Goal: Task Accomplishment & Management: Complete application form

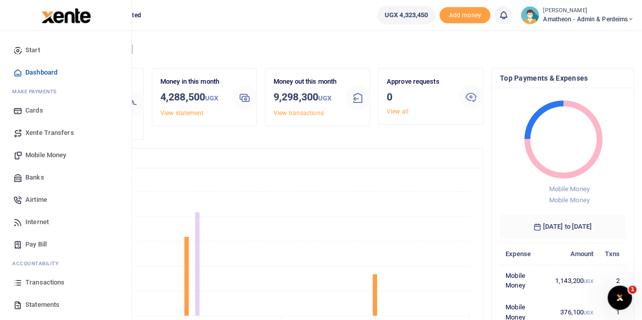
click at [25, 301] on span "Statements" at bounding box center [42, 305] width 34 height 10
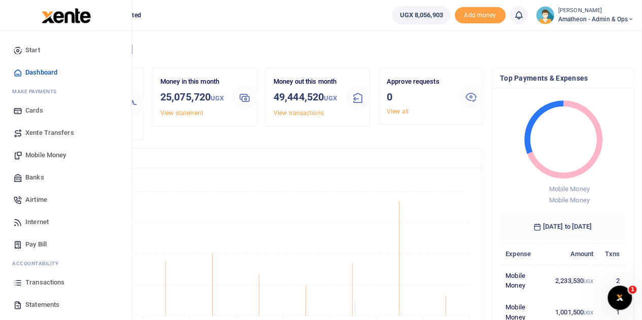
click at [37, 303] on span "Statements" at bounding box center [42, 305] width 34 height 10
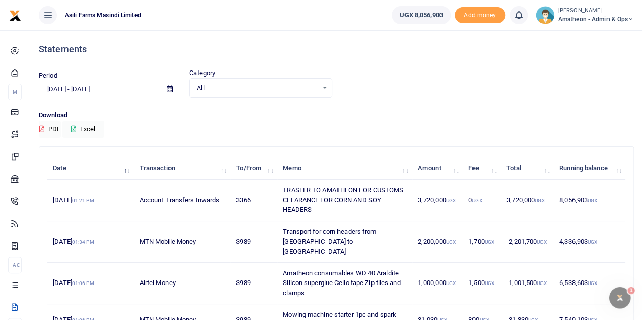
click at [48, 14] on icon at bounding box center [48, 15] width 10 height 11
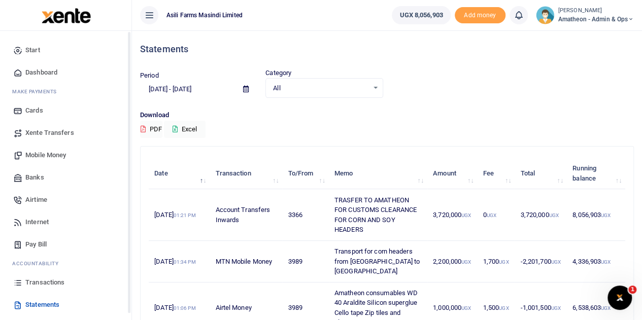
click at [37, 155] on span "Mobile Money" at bounding box center [45, 155] width 41 height 10
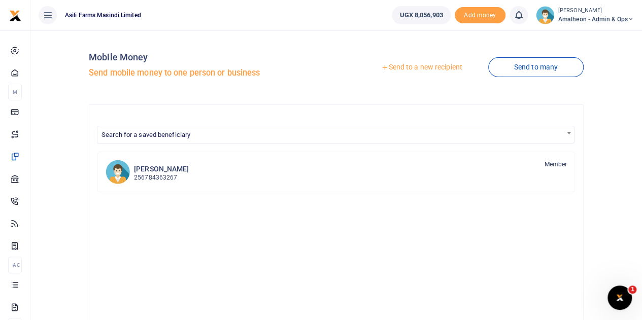
click at [432, 69] on link "Send to a new recipient" at bounding box center [421, 67] width 133 height 18
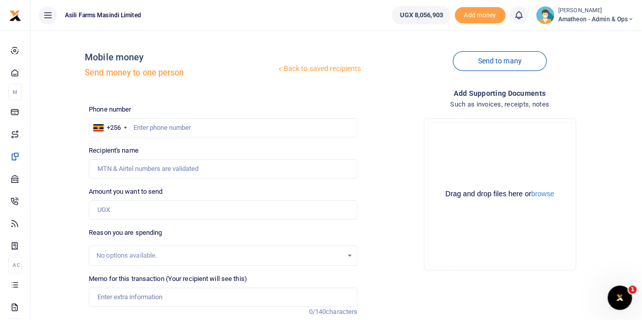
click at [547, 196] on div at bounding box center [321, 160] width 642 height 320
click at [546, 194] on button "browse" at bounding box center [543, 194] width 23 height 8
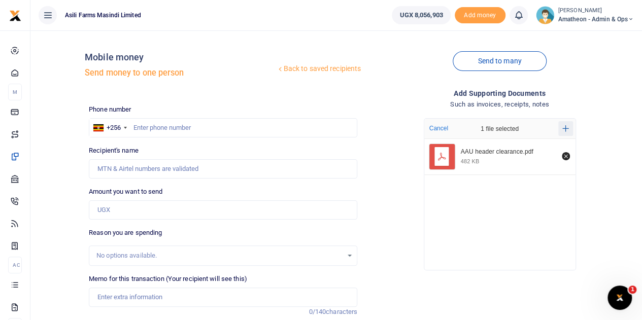
click at [564, 128] on icon "Add more files" at bounding box center [566, 128] width 7 height 7
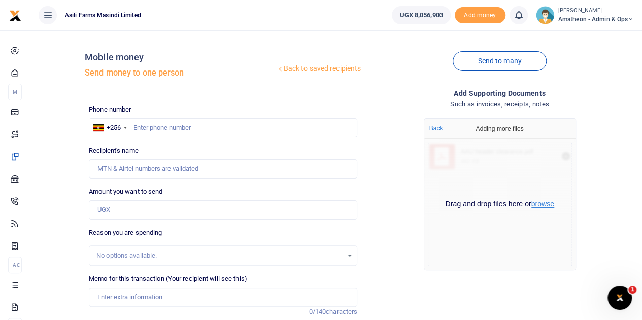
click at [543, 205] on button "browse" at bounding box center [543, 205] width 23 height 8
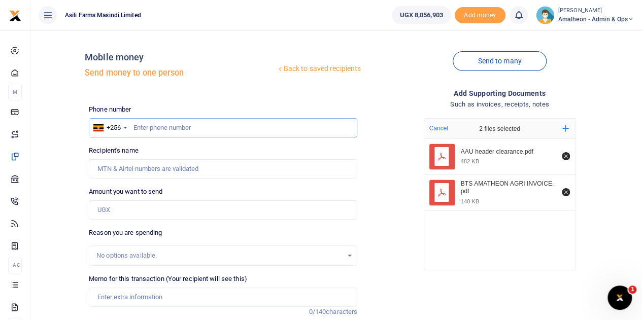
click at [175, 130] on input "text" at bounding box center [223, 127] width 269 height 19
type input "772346716"
type input "Suna Peter Damba"
type input "772346716"
click at [137, 205] on input "Amount you want to send" at bounding box center [223, 210] width 269 height 19
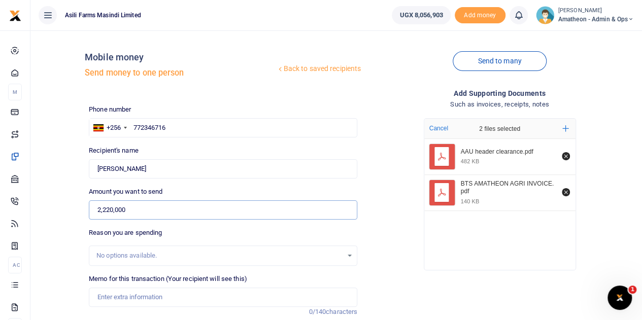
scroll to position [51, 0]
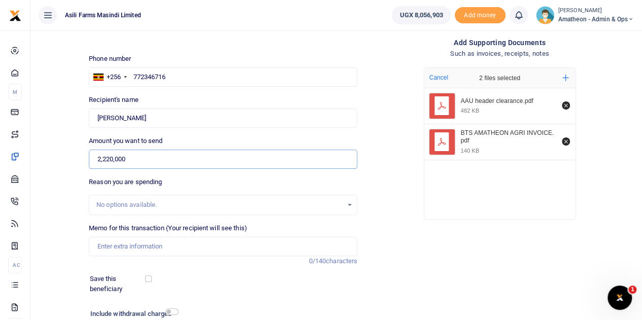
type input "2,220,000"
click at [117, 247] on input "Memo for this transaction (Your recipient will see this)" at bounding box center [223, 246] width 269 height 19
paste input "CUSTOMS CLEARANCE FOR CORN AND SOY HEADERS"
click at [265, 246] on input "CUSTOMS CLEARANCE FOR CORN AND SOY HEADERS" at bounding box center [223, 246] width 269 height 19
drag, startPoint x: 264, startPoint y: 247, endPoint x: 103, endPoint y: 249, distance: 161.0
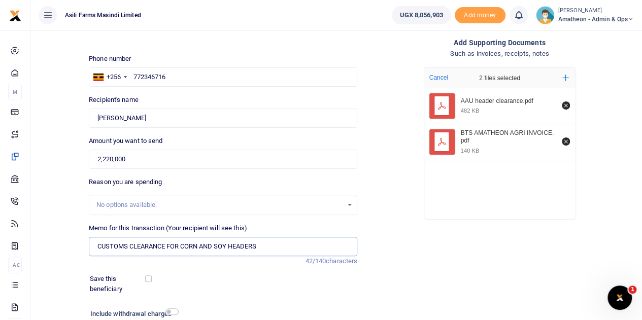
click at [103, 249] on input "CUSTOMS CLEARANCE FOR CORN AND SOY HEADERS" at bounding box center [223, 246] width 269 height 19
click at [104, 246] on input "CUSTOMS CLEARANCE FOR CORN AND SOY HEADERS" at bounding box center [223, 246] width 269 height 19
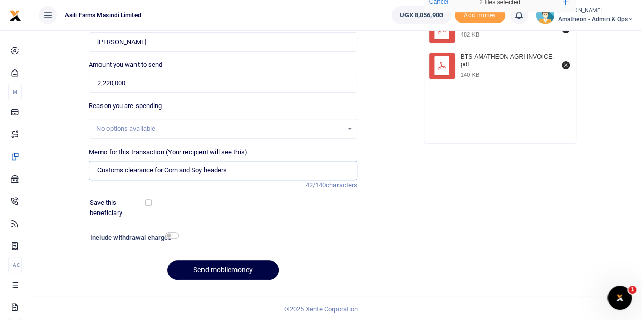
scroll to position [128, 0]
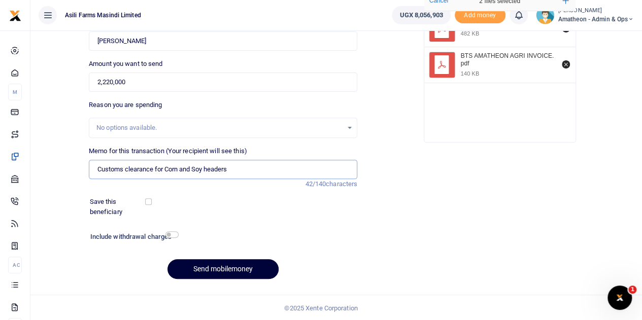
type input "Customs clearance for Corn and Soy headers"
click at [213, 267] on button "Send mobilemoney" at bounding box center [223, 269] width 111 height 20
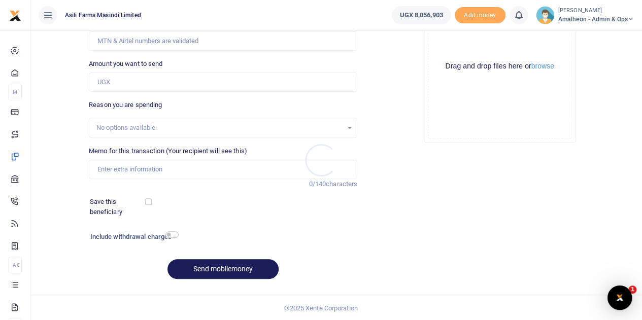
click at [544, 67] on div at bounding box center [321, 160] width 642 height 320
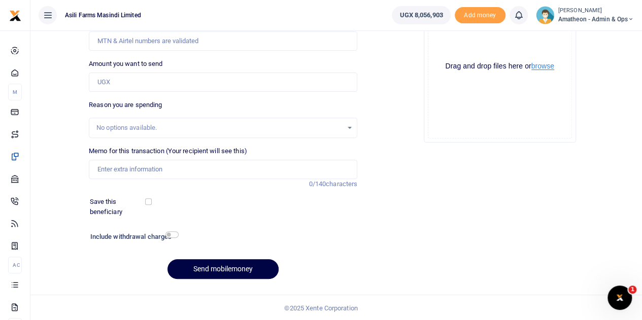
click at [544, 66] on button "browse" at bounding box center [543, 66] width 23 height 8
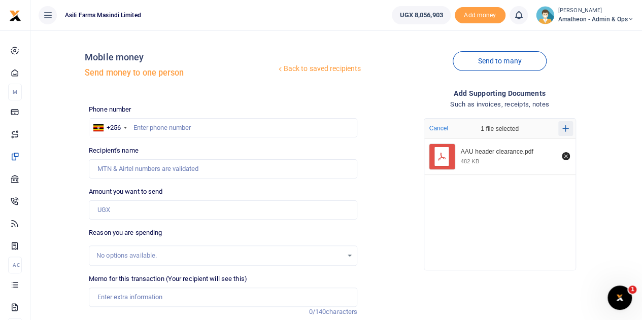
click at [565, 127] on icon "Add more files" at bounding box center [566, 129] width 7 height 8
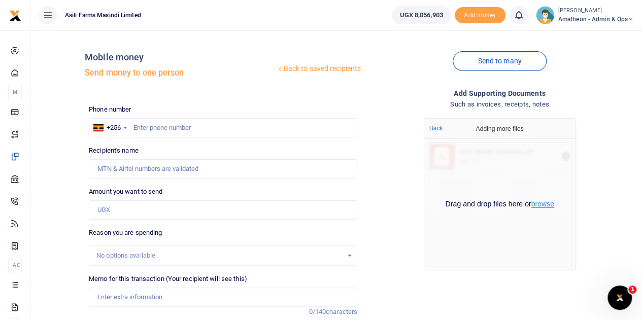
click at [543, 205] on button "browse" at bounding box center [543, 205] width 23 height 8
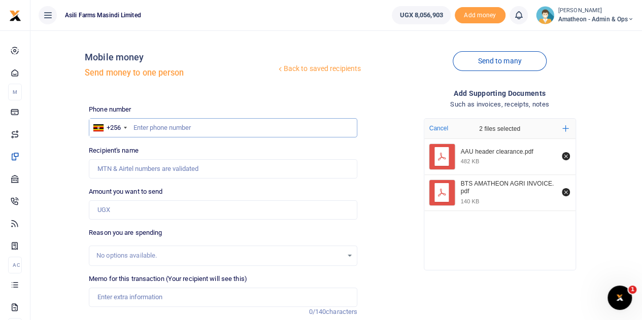
click at [167, 129] on input "text" at bounding box center [223, 127] width 269 height 19
type input "785300827"
type input "Daphine Andinda Nangoma"
type input "785300827"
click at [115, 211] on input "Amount you want to send" at bounding box center [223, 210] width 269 height 19
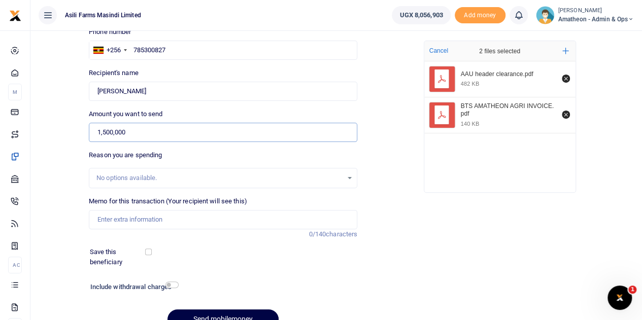
scroll to position [102, 0]
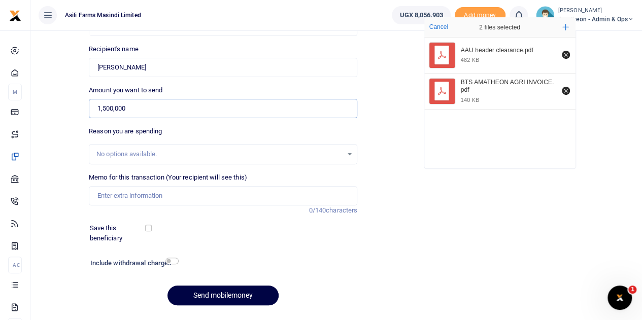
type input "1,500,000"
click at [113, 196] on input "Memo for this transaction (Your recipient will see this)" at bounding box center [223, 195] width 269 height 19
paste input "CUSTOMS CLEARANCE FOR CORN AND SOY HEADERS"
click at [168, 286] on button "Send mobilemoney" at bounding box center [223, 296] width 111 height 20
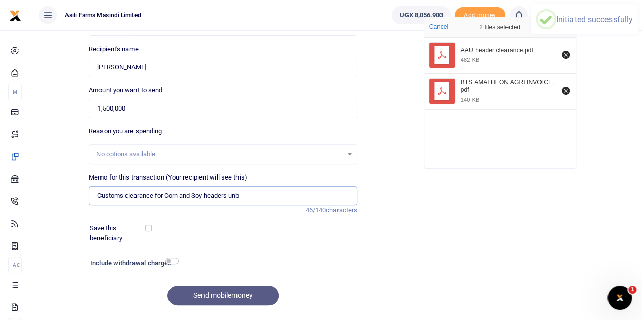
type input "Customs clearance for Corn and Soy headers unbs"
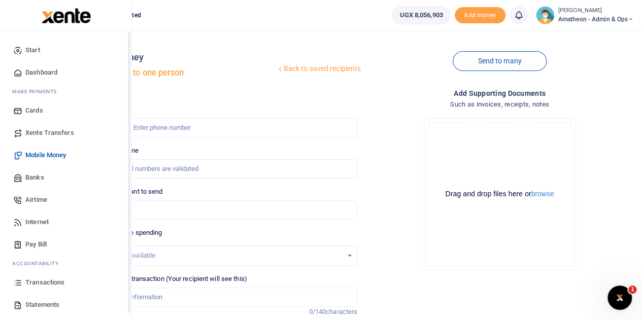
click at [38, 280] on span "Transactions" at bounding box center [44, 283] width 39 height 10
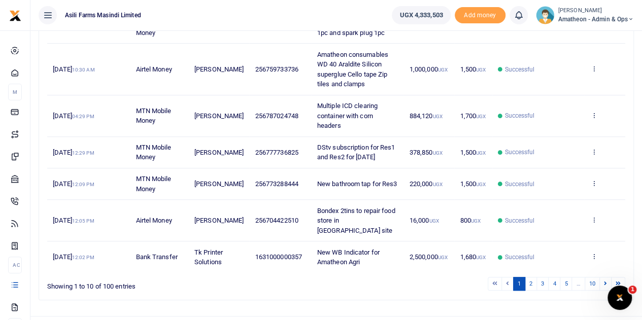
scroll to position [292, 0]
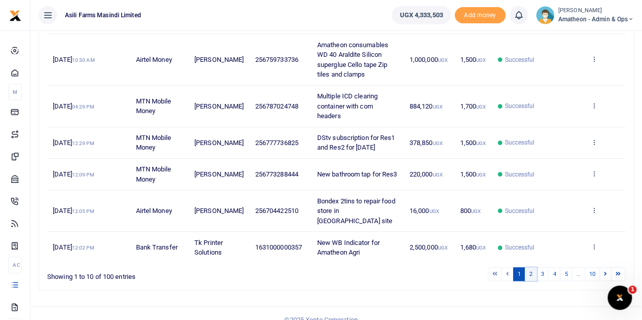
click at [535, 268] on link "2" at bounding box center [531, 275] width 12 height 14
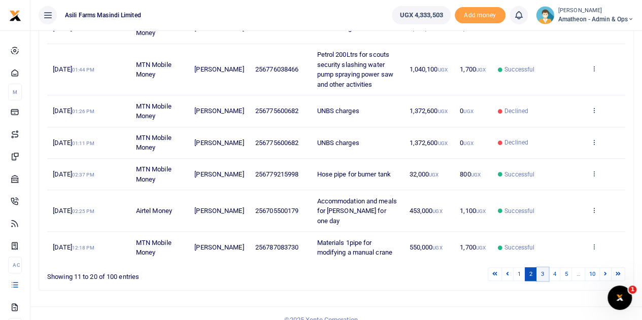
click at [543, 268] on link "3" at bounding box center [543, 275] width 12 height 14
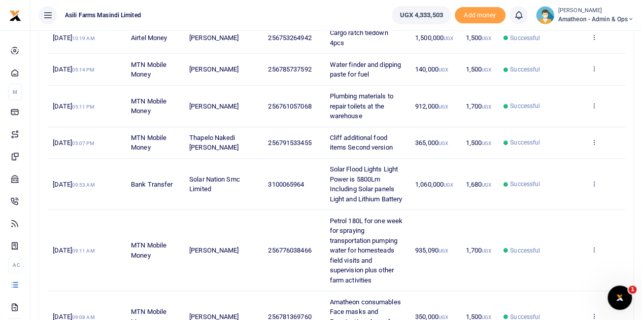
scroll to position [361, 0]
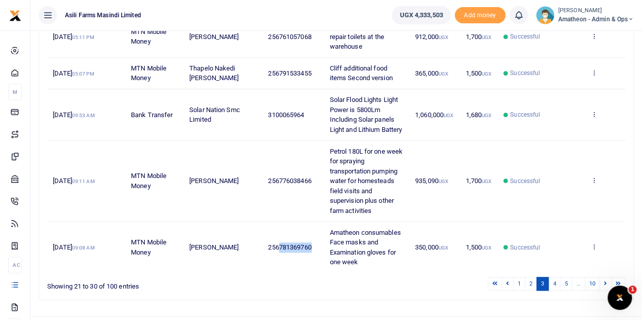
drag, startPoint x: 293, startPoint y: 225, endPoint x: 260, endPoint y: 228, distance: 33.1
click at [268, 244] on span "256781369760" at bounding box center [289, 248] width 43 height 8
copy span "781369760"
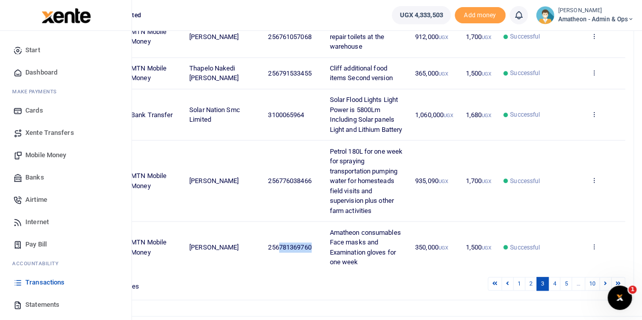
click at [34, 154] on span "Mobile Money" at bounding box center [45, 155] width 41 height 10
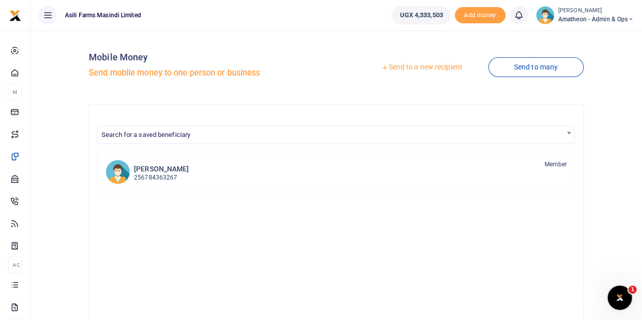
click at [404, 66] on link "Send to a new recipient" at bounding box center [421, 67] width 133 height 18
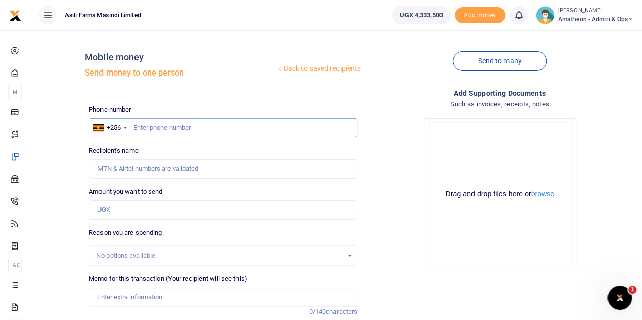
click at [187, 131] on input "text" at bounding box center [223, 127] width 269 height 19
paste input "781369760"
type input "781369760"
type input "Gloria Ngonzi"
type input "781369760"
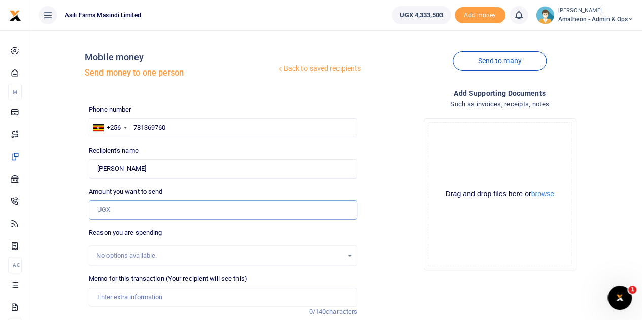
click at [121, 208] on input "Amount you want to send" at bounding box center [223, 210] width 269 height 19
type input "400,000"
click at [543, 196] on button "browse" at bounding box center [543, 194] width 23 height 8
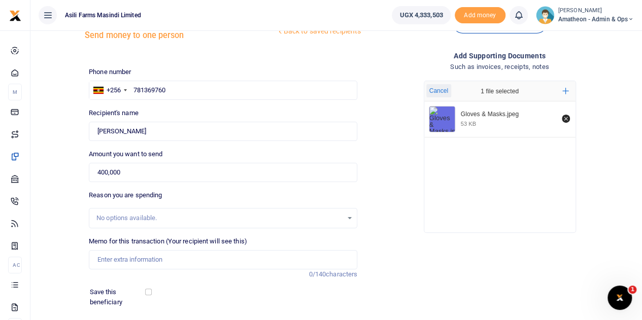
scroll to position [51, 0]
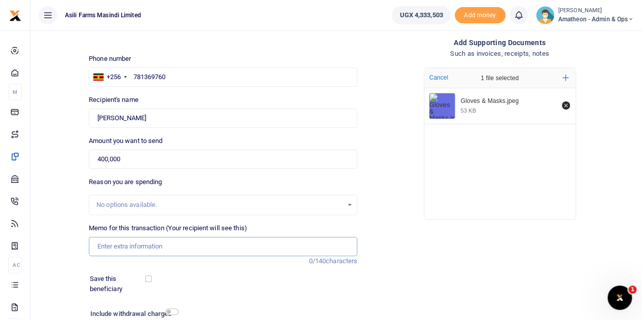
click at [149, 248] on input "Memo for this transaction (Your recipient will see this)" at bounding box center [223, 246] width 269 height 19
type input "e"
type input "g"
type input "f"
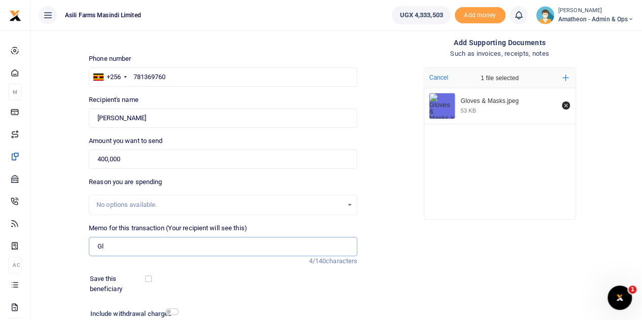
type input "G"
type input "C"
type input "G"
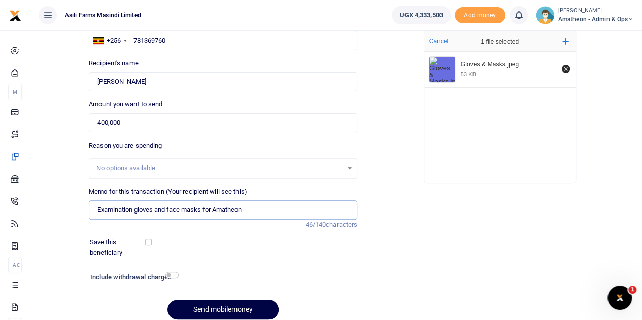
scroll to position [128, 0]
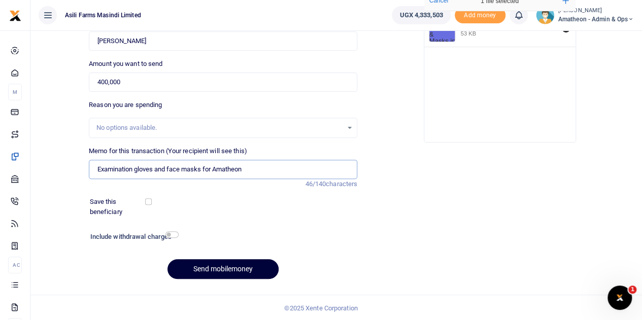
type input "Examination gloves and face masks for Amatheon"
click at [238, 268] on button "Send mobilemoney" at bounding box center [223, 269] width 111 height 20
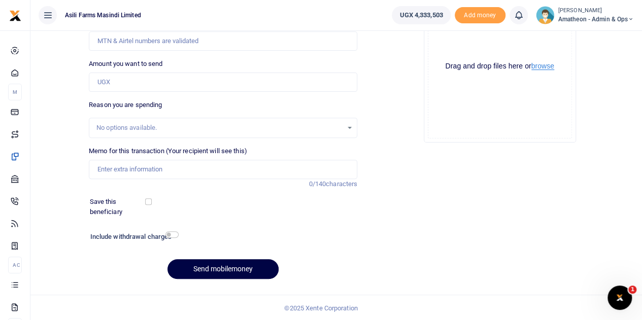
click at [544, 65] on button "browse" at bounding box center [543, 66] width 23 height 8
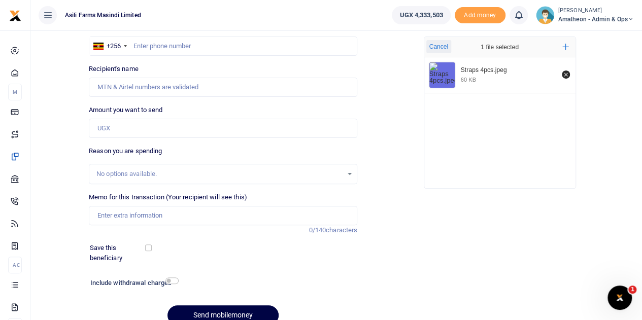
scroll to position [26, 0]
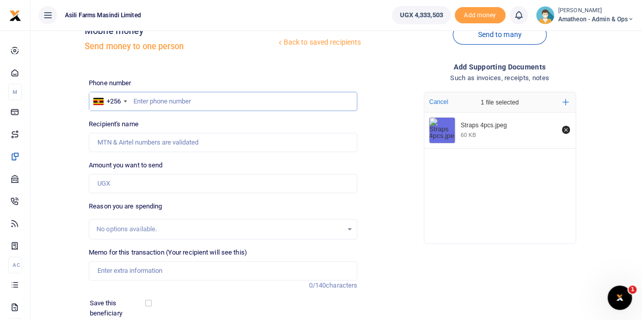
click at [170, 104] on input "text" at bounding box center [223, 101] width 269 height 19
type input "753264942"
click at [125, 181] on input "Amount you want to send" at bounding box center [223, 183] width 269 height 19
type input "1,500,000"
click at [279, 154] on div "Phone number +256 [GEOGRAPHIC_DATA] [PHONE_NUMBER] Phone is required. Recipient…" at bounding box center [223, 233] width 277 height 311
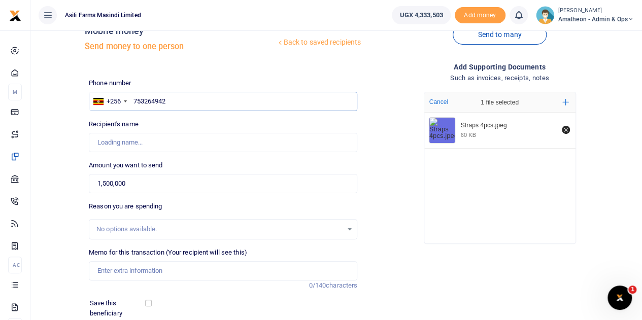
drag, startPoint x: 170, startPoint y: 102, endPoint x: 134, endPoint y: 104, distance: 35.6
click at [134, 104] on input "753264942" at bounding box center [223, 101] width 269 height 19
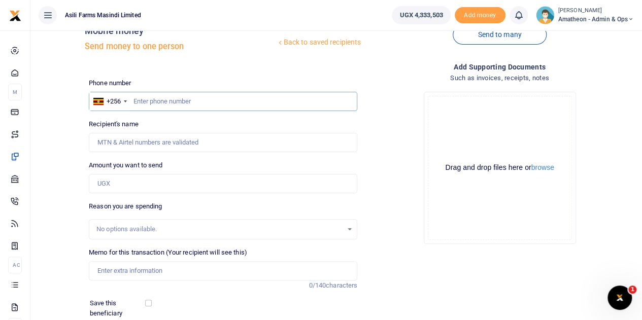
click at [199, 101] on input "text" at bounding box center [223, 101] width 269 height 19
paste input "753264942"
type input "753264942"
click at [222, 164] on div "Amount you want to send Amount is required." at bounding box center [223, 176] width 269 height 33
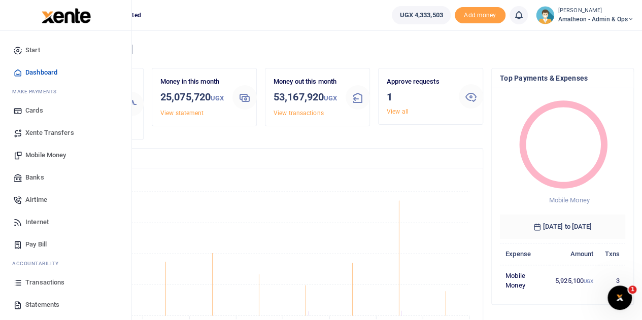
click at [36, 156] on span "Mobile Money" at bounding box center [45, 155] width 41 height 10
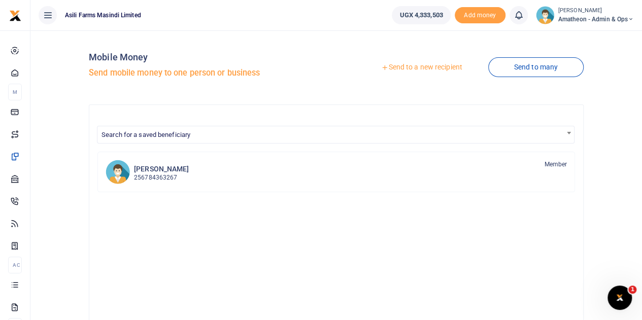
click at [402, 69] on div at bounding box center [321, 160] width 642 height 320
click at [402, 68] on link "Send to a new recipient" at bounding box center [421, 67] width 133 height 18
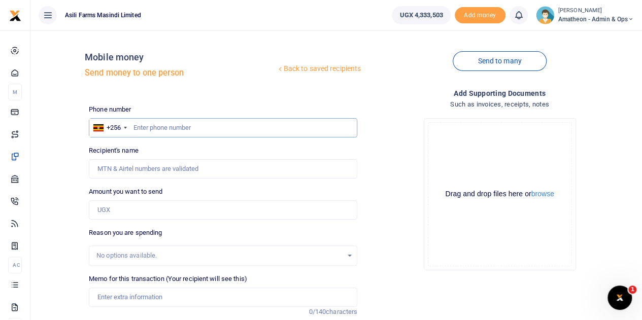
click at [158, 123] on input "text" at bounding box center [223, 127] width 269 height 19
paste input "753264942"
type input "753264942"
click at [201, 211] on input "Amount you want to send" at bounding box center [223, 210] width 269 height 19
type input "John Mutebi"
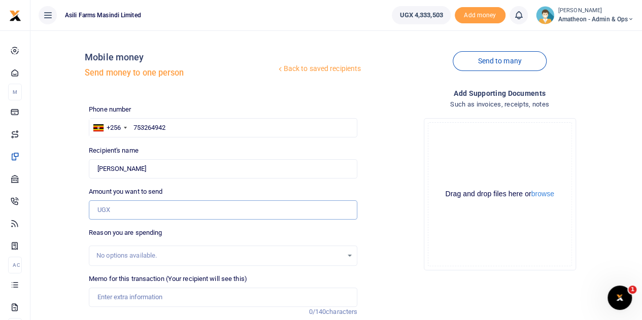
click at [201, 211] on input "Amount you want to send" at bounding box center [223, 210] width 269 height 19
type input "1,500,000"
click at [542, 198] on button "browse" at bounding box center [543, 194] width 23 height 8
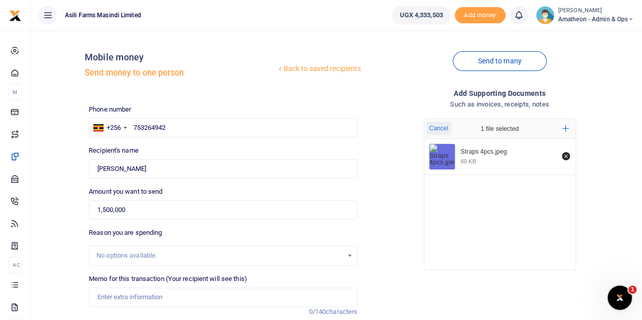
scroll to position [51, 0]
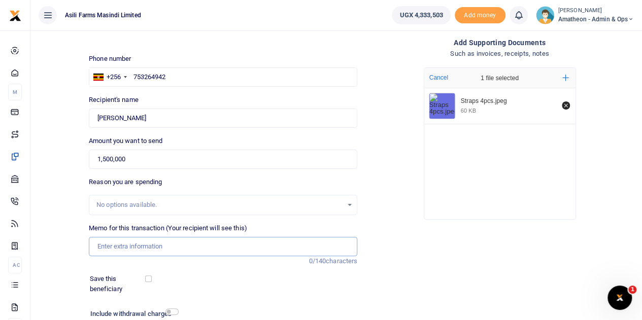
click at [174, 247] on input "Memo for this transaction (Your recipient will see this)" at bounding box center [223, 246] width 269 height 19
type input "s"
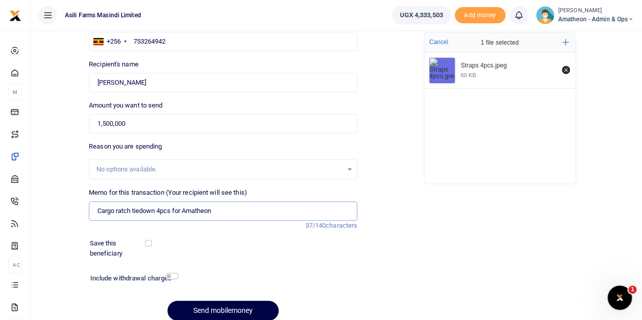
scroll to position [102, 0]
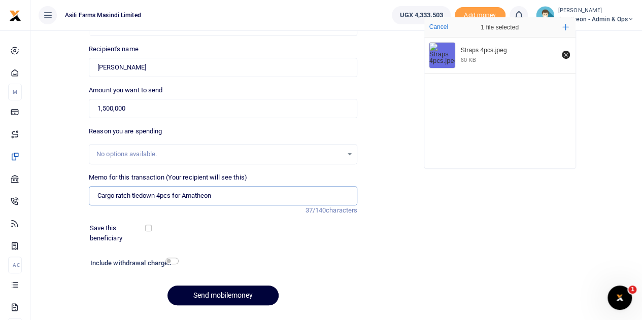
type input "Cargo ratch tiedown 4pcs for Amatheon"
click at [235, 295] on button "Send mobilemoney" at bounding box center [223, 296] width 111 height 20
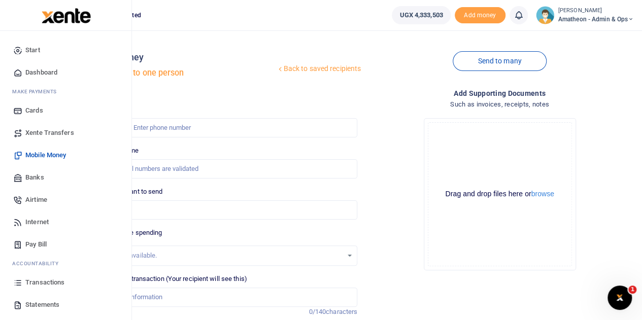
click at [36, 281] on span "Transactions" at bounding box center [44, 283] width 39 height 10
